Goal: Transaction & Acquisition: Purchase product/service

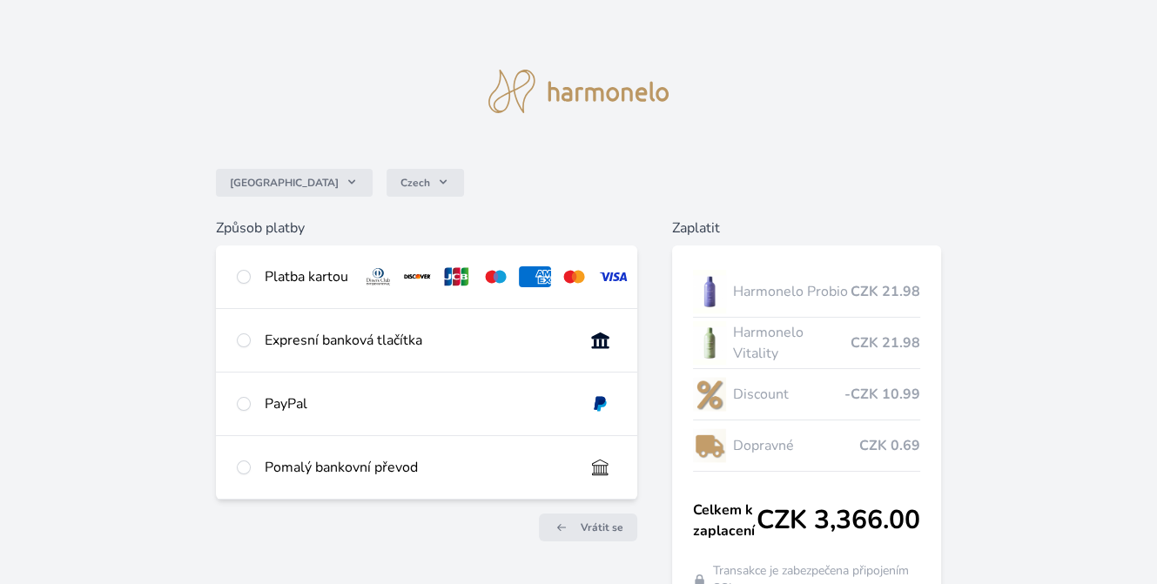
scroll to position [87, 0]
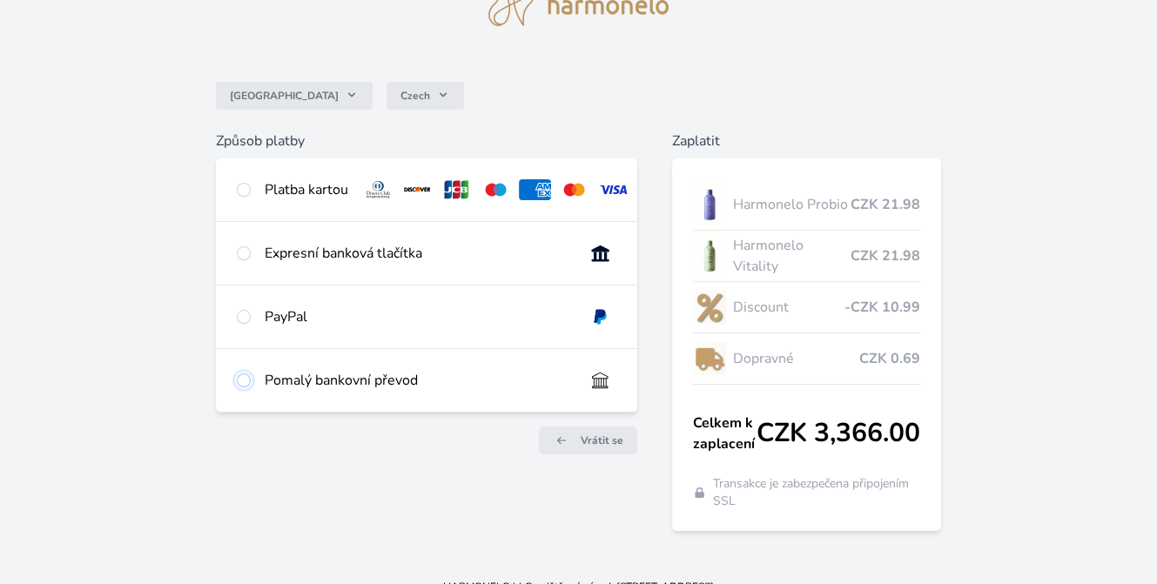
click at [244, 388] on input "radio" at bounding box center [244, 381] width 14 height 14
radio input "true"
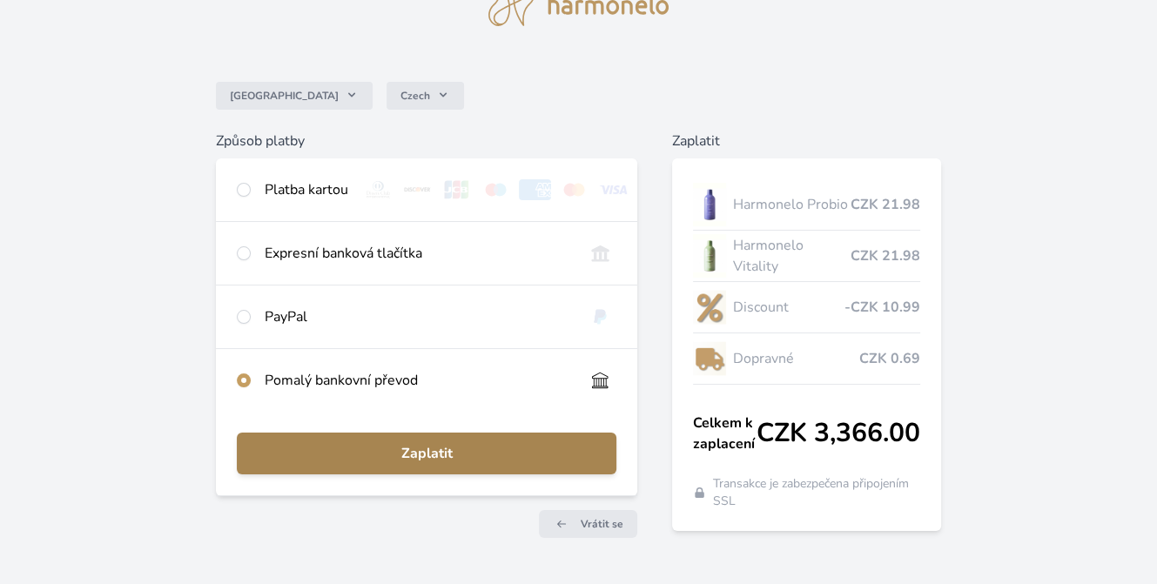
click at [388, 464] on span "Zaplatit" at bounding box center [427, 453] width 352 height 21
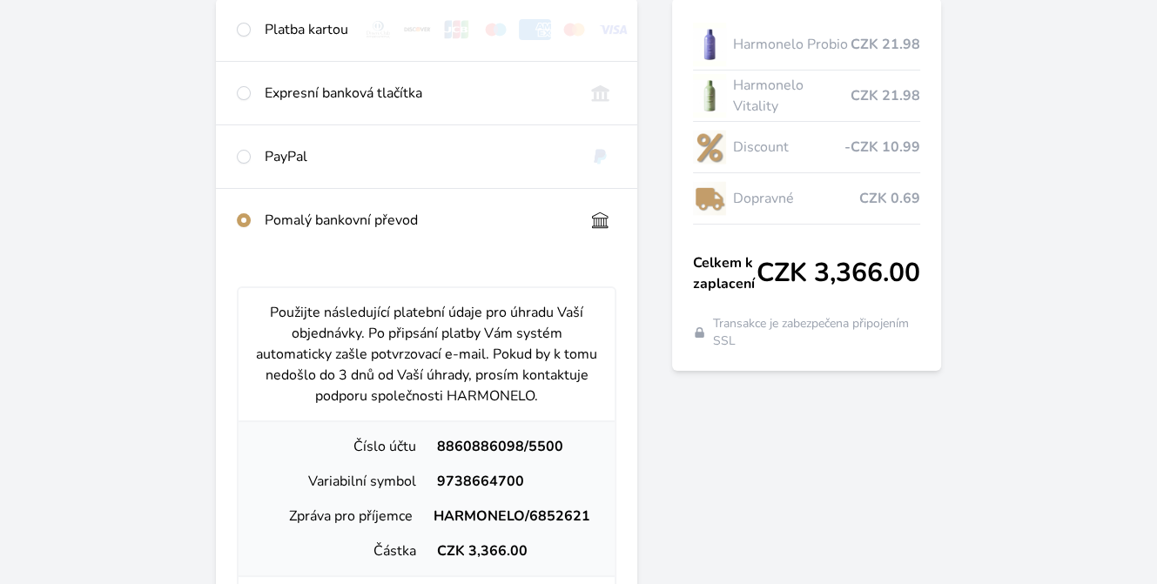
scroll to position [0, 0]
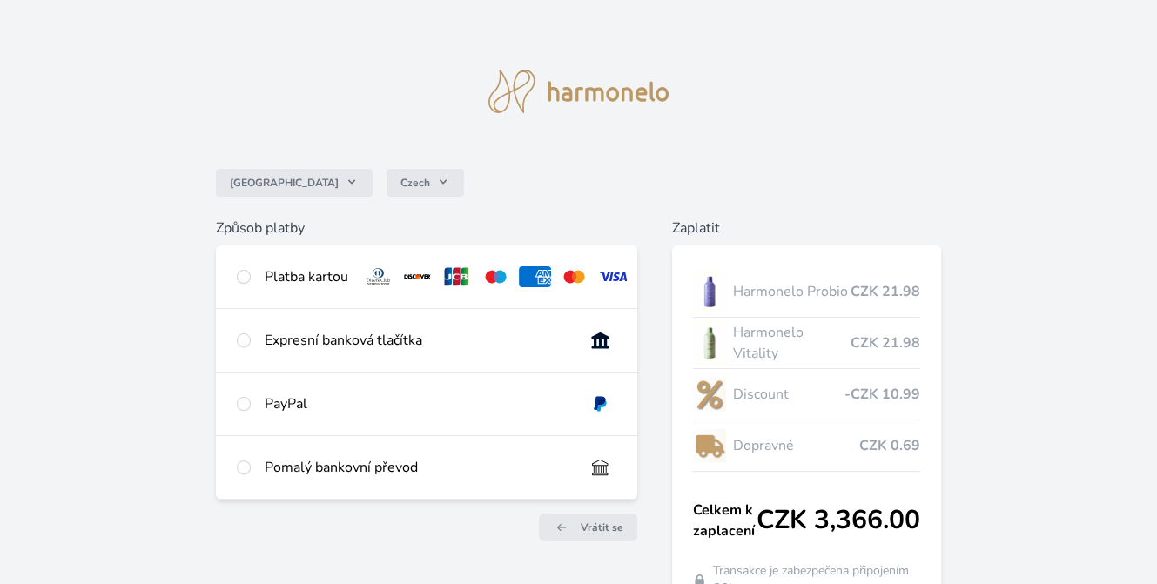
click at [579, 98] on img at bounding box center [579, 92] width 181 height 44
